Goal: Find specific page/section: Find specific page/section

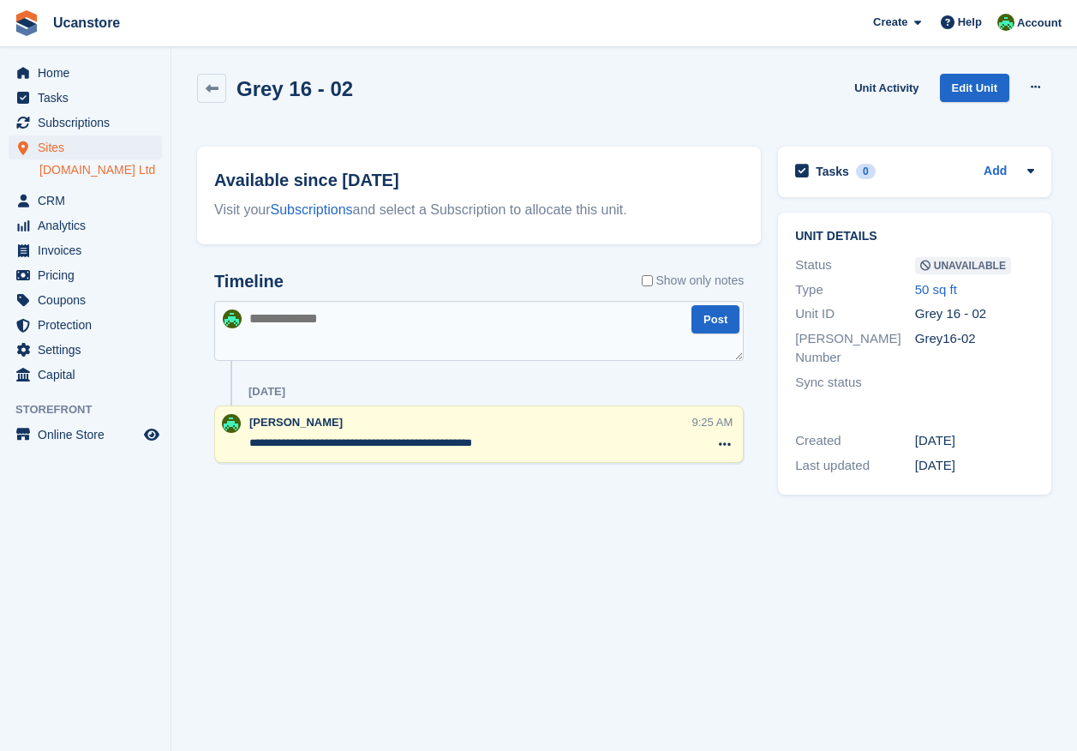
click at [78, 165] on link "[DOMAIN_NAME] Ltd" at bounding box center [100, 170] width 123 height 16
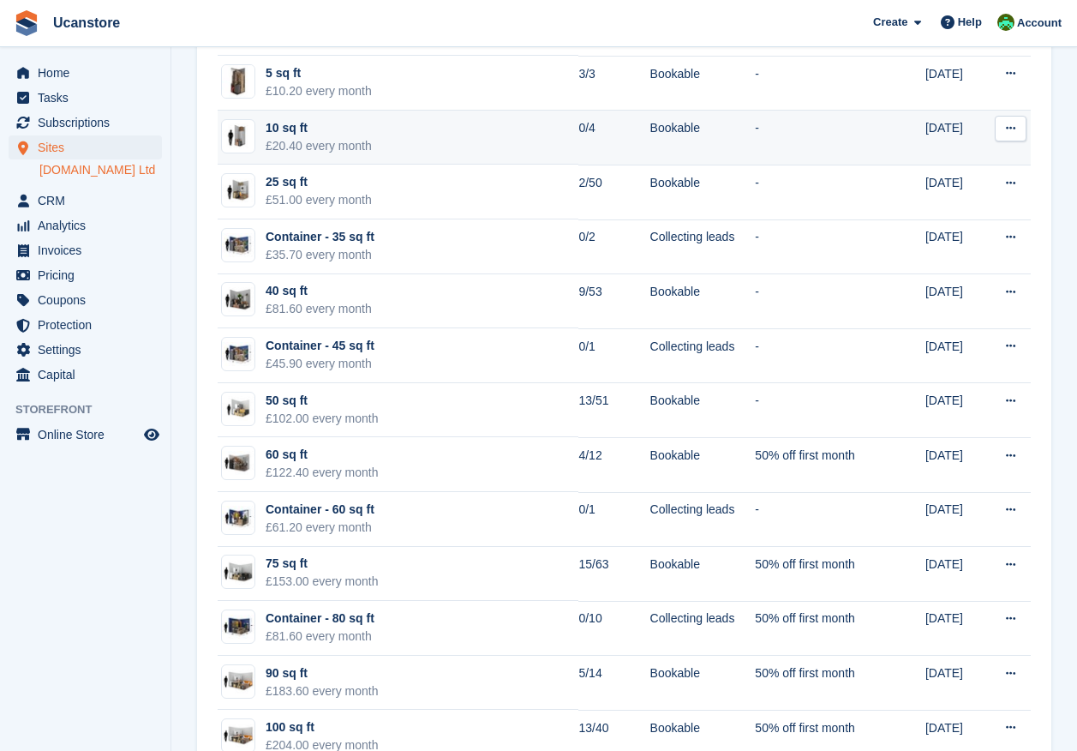
scroll to position [457, 0]
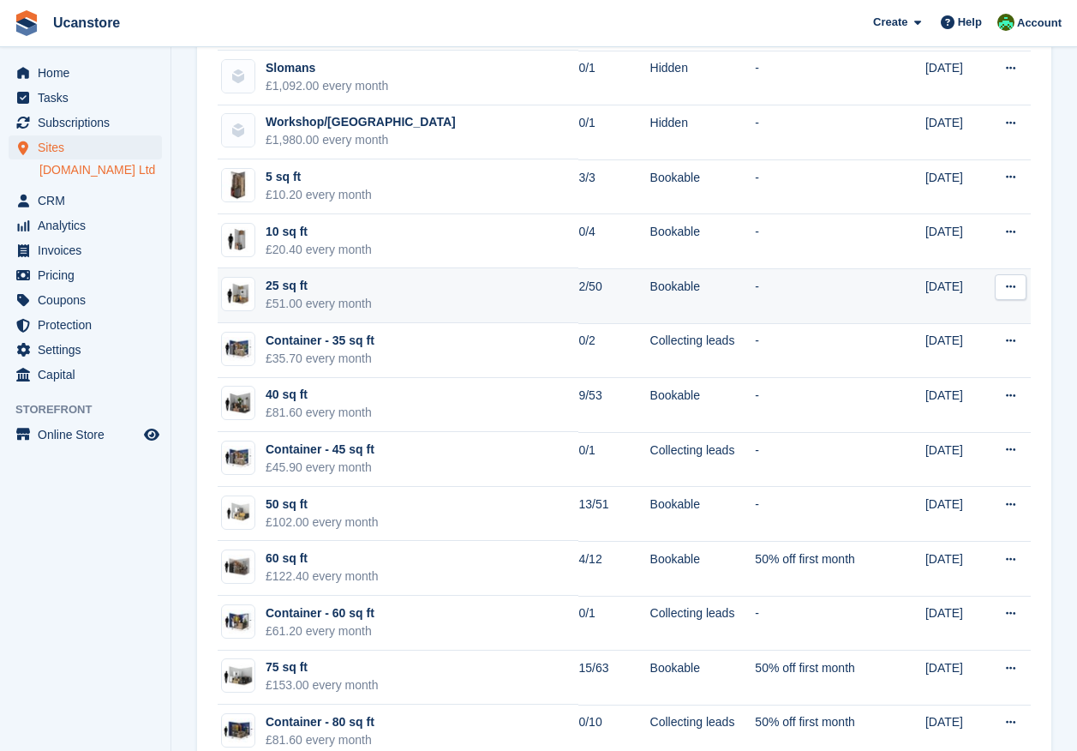
click at [310, 292] on div "25 sq ft" at bounding box center [319, 286] width 106 height 18
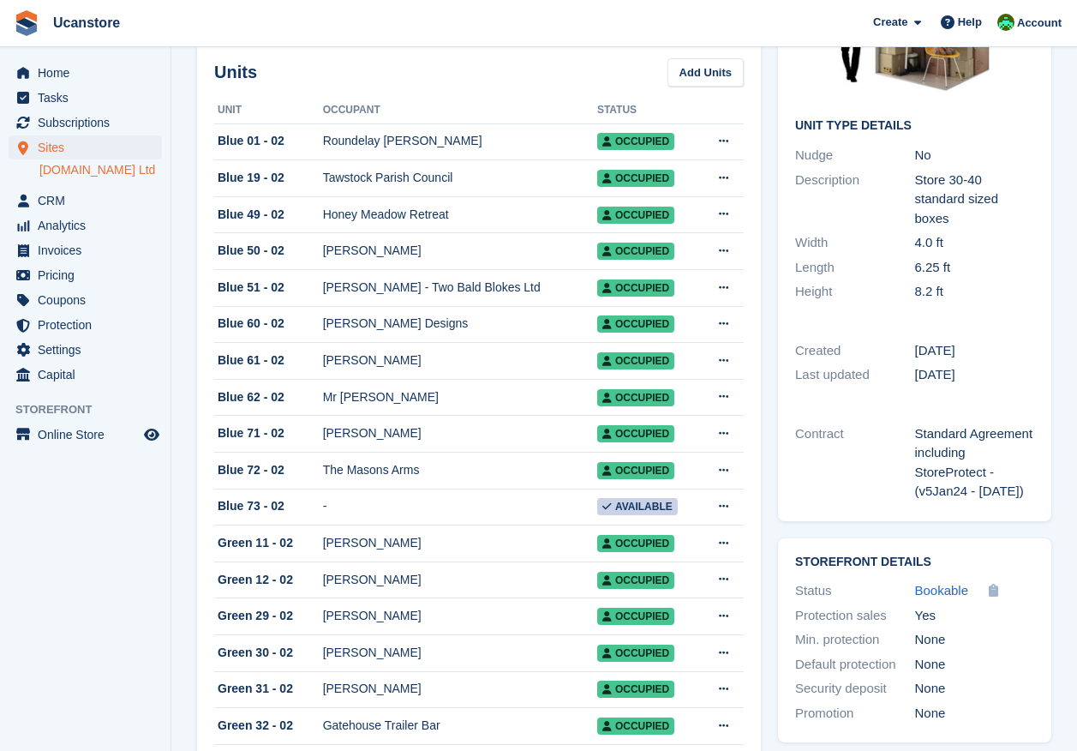
scroll to position [343, 0]
